Goal: Information Seeking & Learning: Learn about a topic

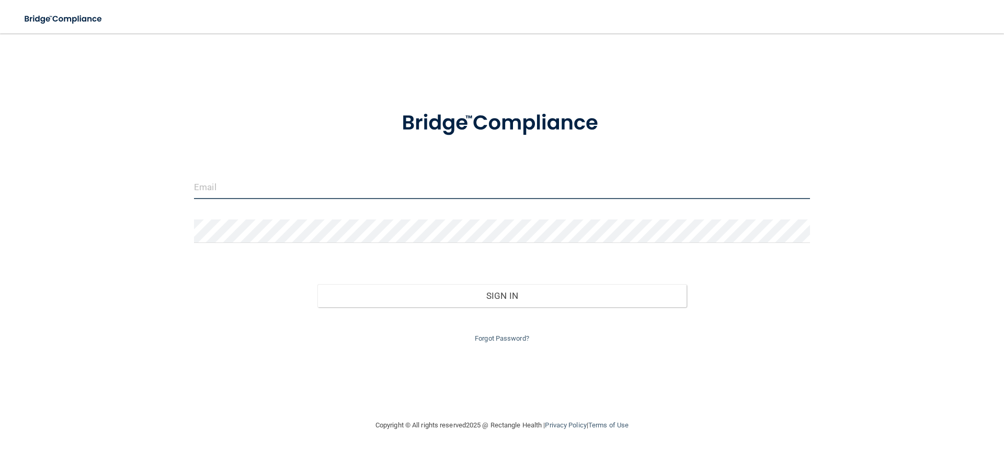
click at [219, 181] on input "email" at bounding box center [502, 188] width 616 height 24
type input "[EMAIL_ADDRESS][DOMAIN_NAME]"
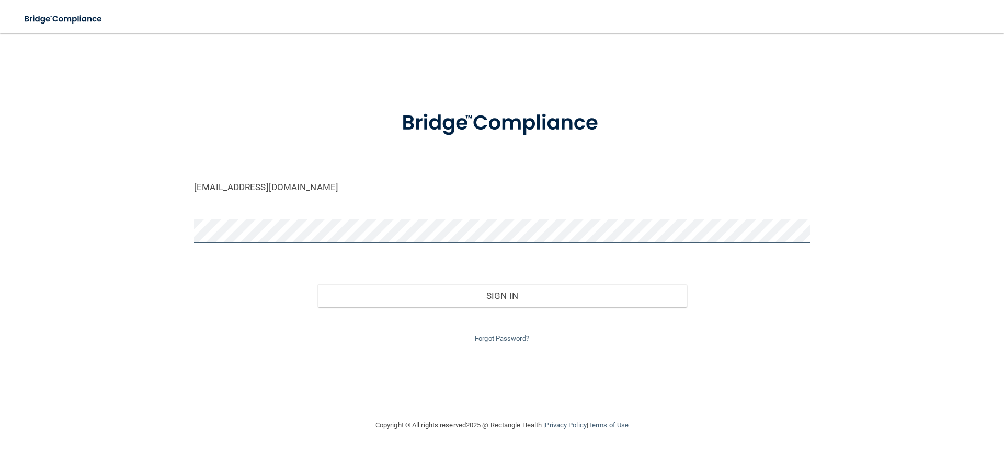
click at [317, 285] on button "Sign In" at bounding box center [502, 296] width 370 height 23
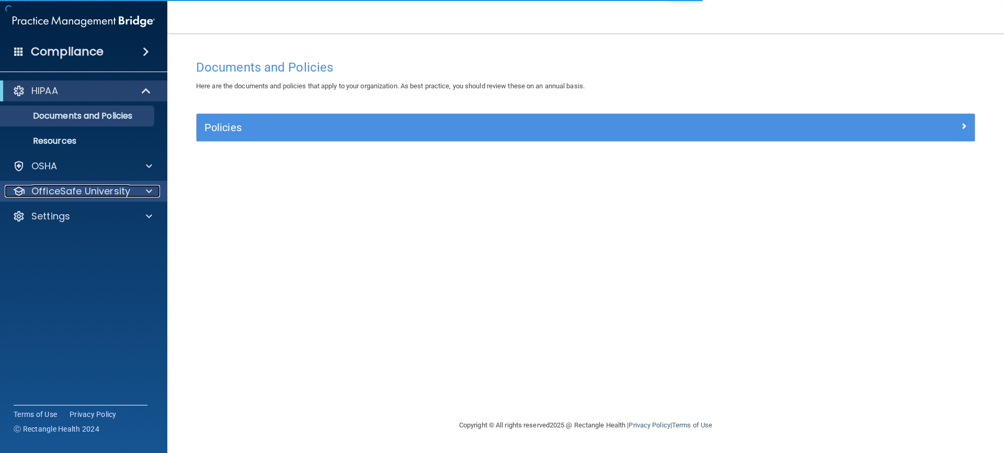
click at [121, 188] on p "OfficeSafe University" at bounding box center [80, 191] width 99 height 13
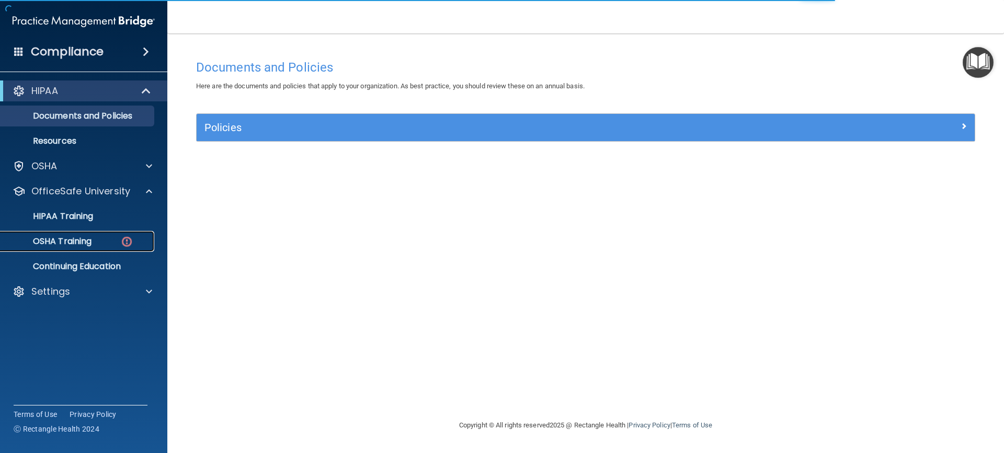
click at [95, 244] on div "OSHA Training" at bounding box center [78, 241] width 143 height 10
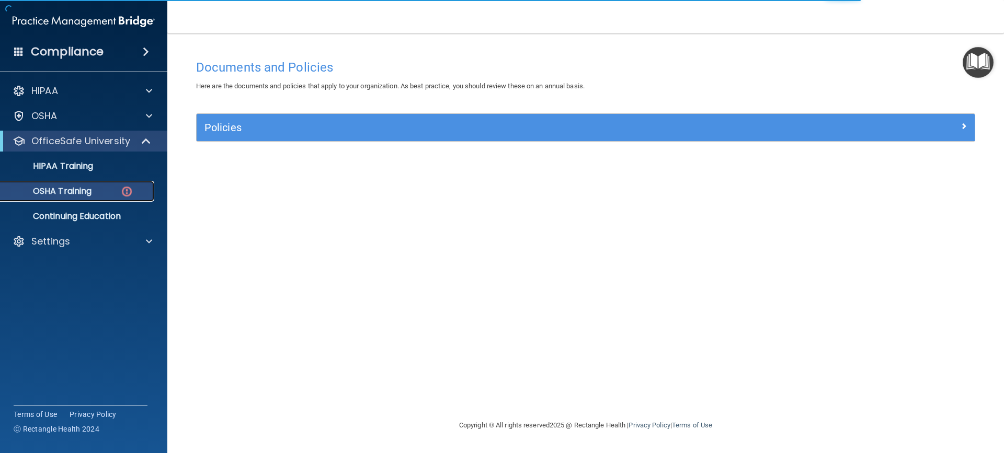
click at [116, 188] on div "OSHA Training" at bounding box center [78, 191] width 143 height 10
click at [124, 187] on img at bounding box center [126, 191] width 13 height 13
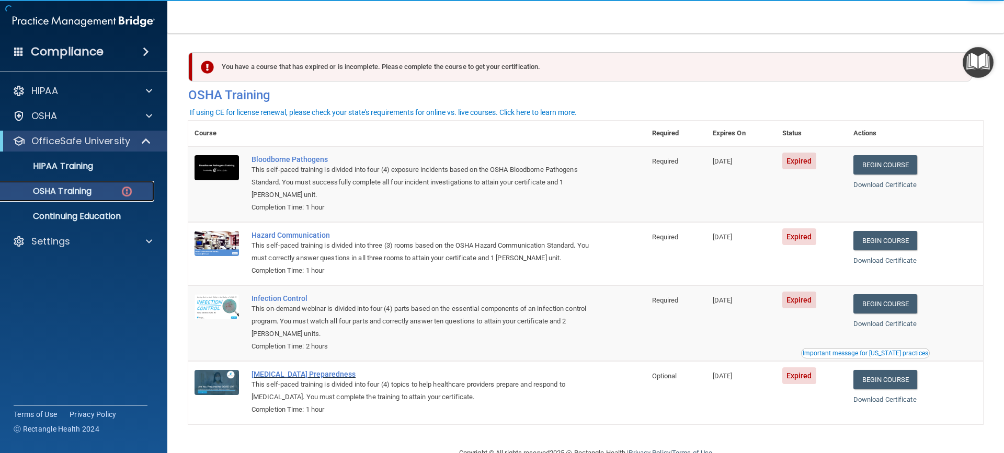
scroll to position [28, 0]
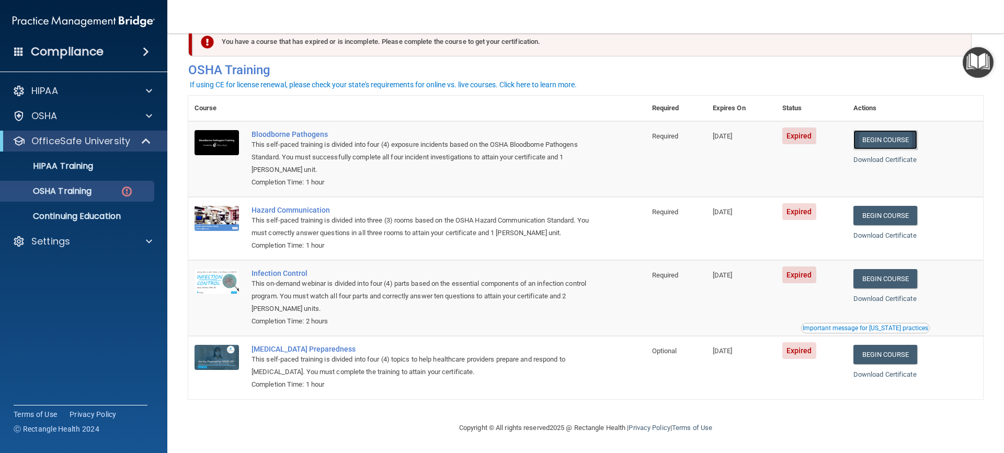
click at [893, 135] on link "Begin Course" at bounding box center [886, 139] width 64 height 19
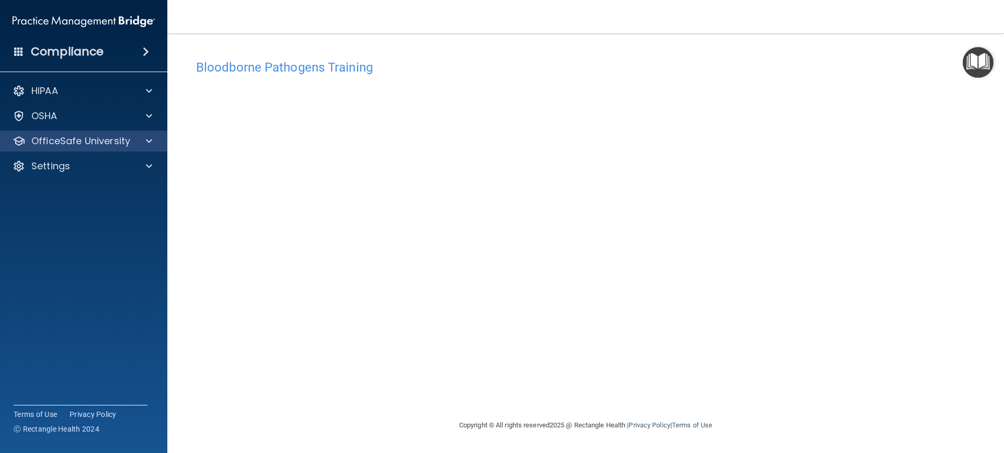
click at [109, 149] on div "OfficeSafe University" at bounding box center [84, 141] width 168 height 21
click at [148, 146] on span at bounding box center [149, 141] width 6 height 13
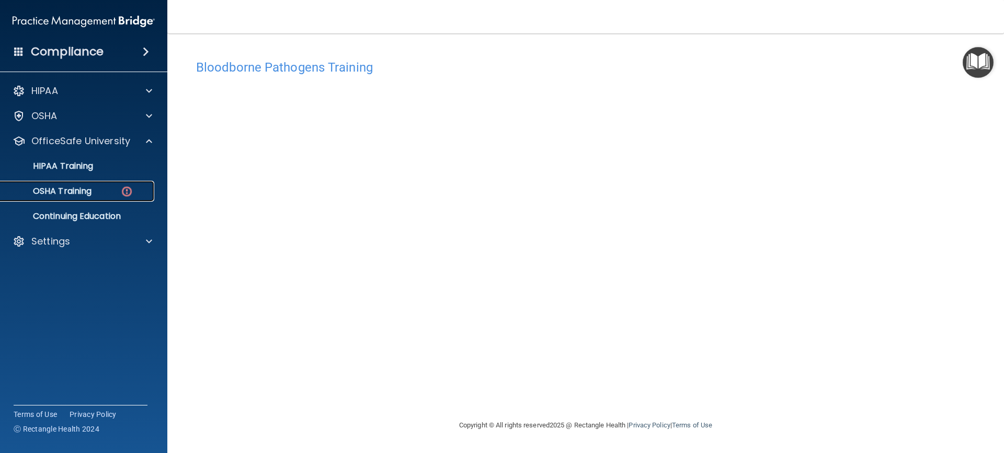
click at [127, 189] on img at bounding box center [126, 191] width 13 height 13
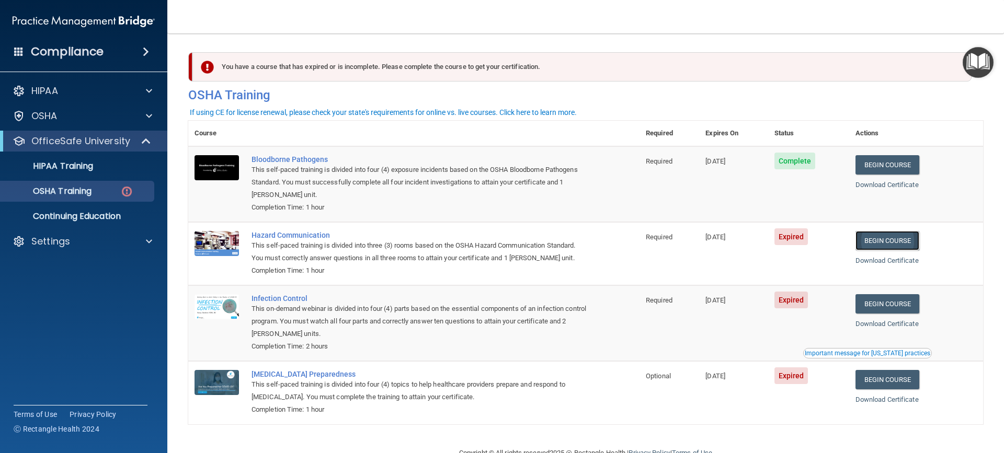
click at [884, 240] on link "Begin Course" at bounding box center [888, 240] width 64 height 19
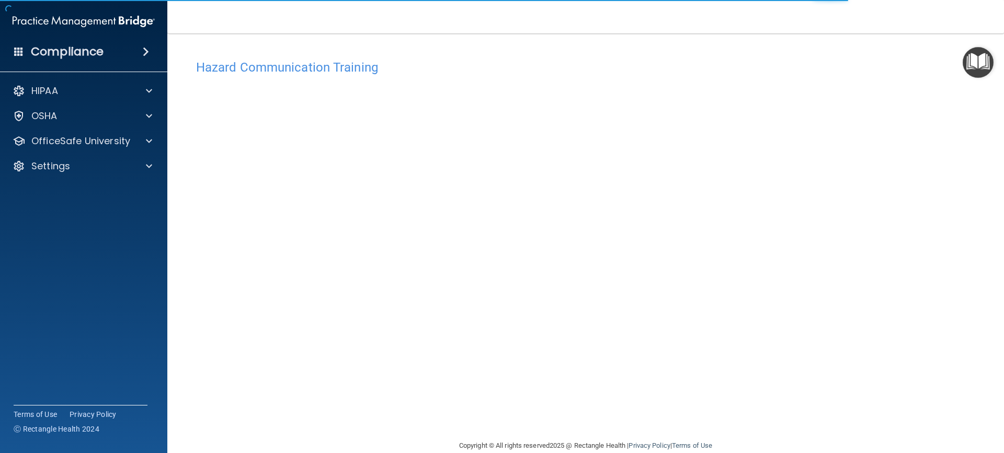
scroll to position [18, 0]
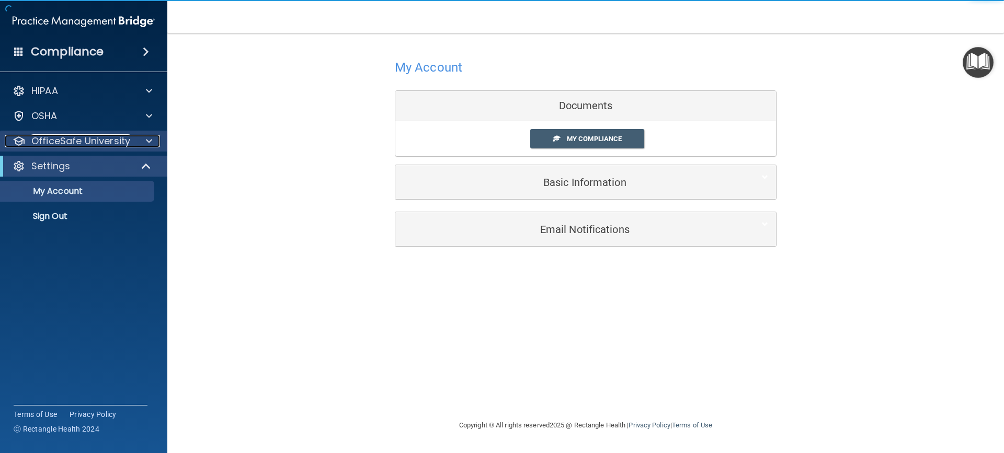
click at [124, 145] on p "OfficeSafe University" at bounding box center [80, 141] width 99 height 13
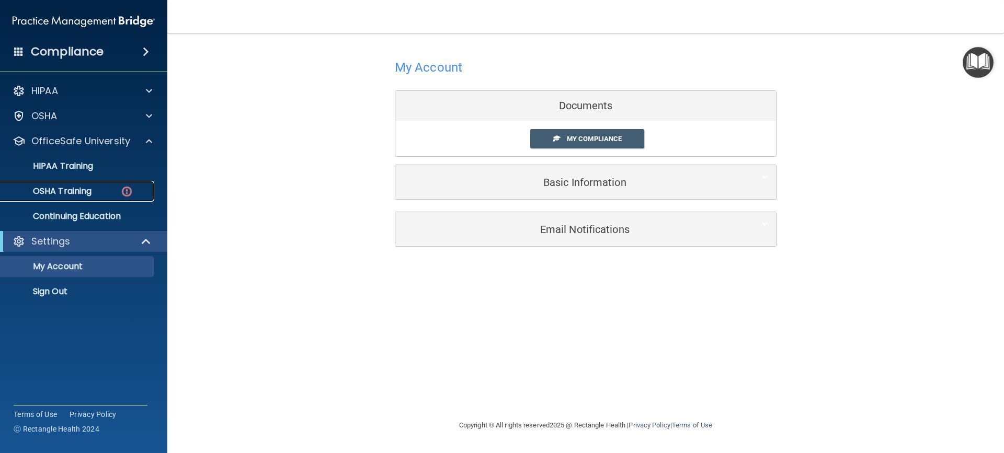
click at [127, 193] on img at bounding box center [126, 191] width 13 height 13
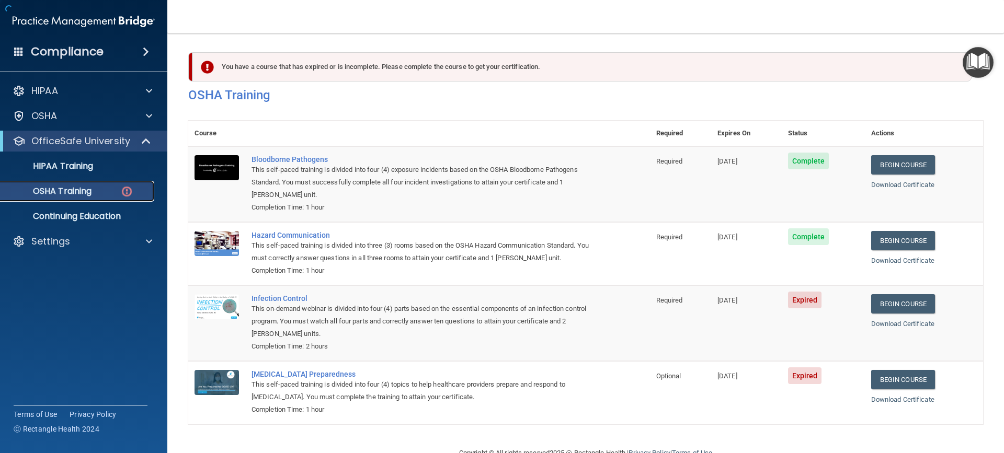
click at [85, 192] on p "OSHA Training" at bounding box center [49, 191] width 85 height 10
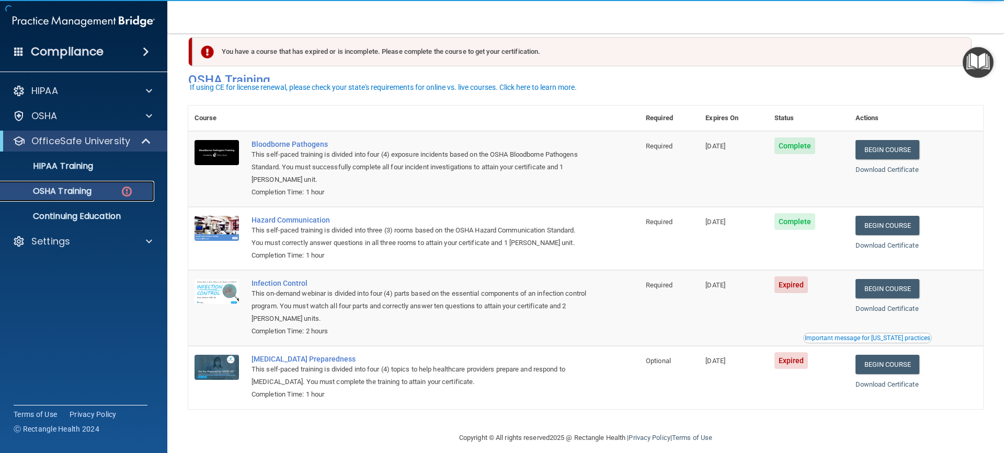
scroll to position [28, 0]
